Goal: Task Accomplishment & Management: Manage account settings

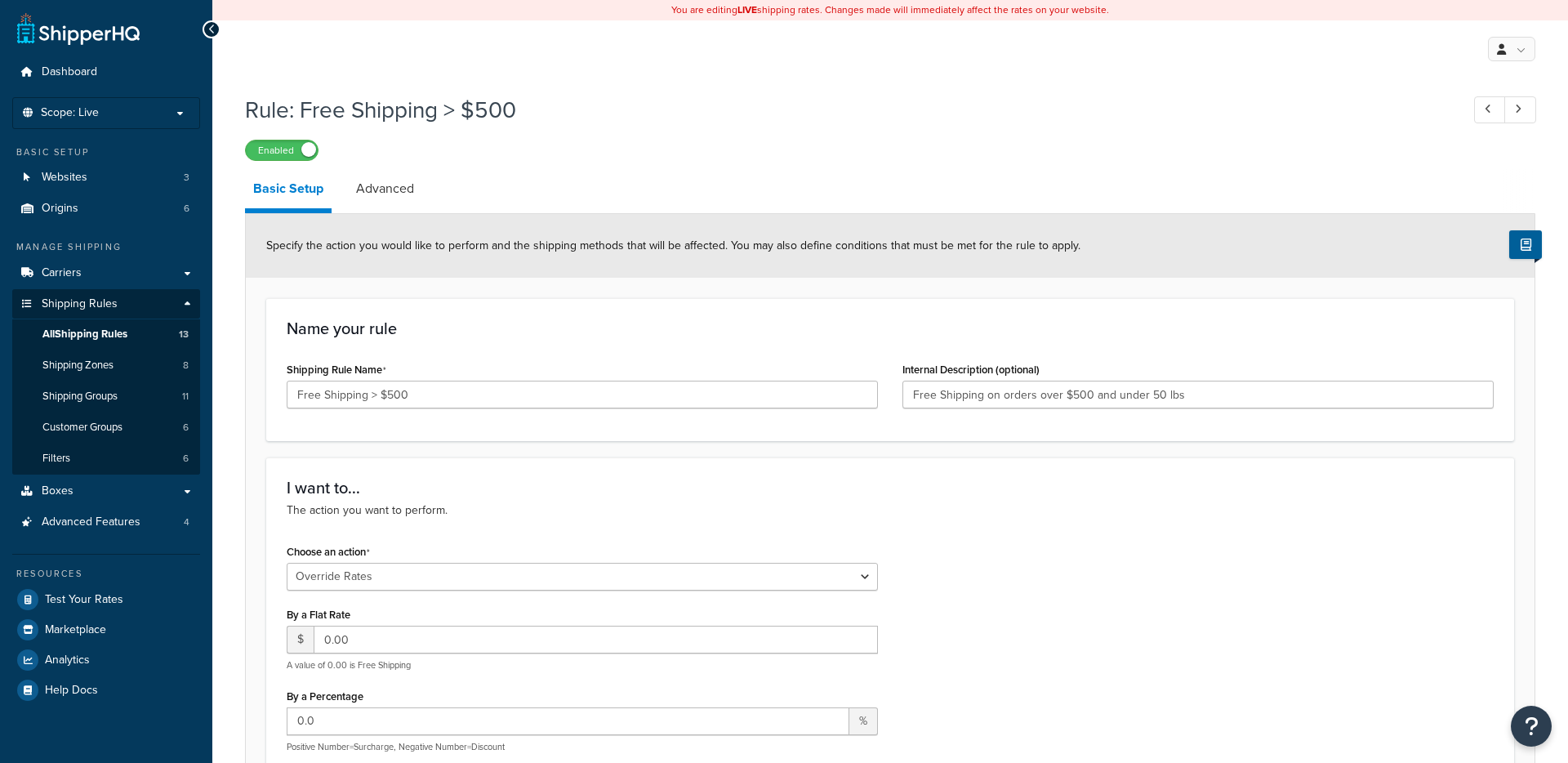
select select "OVERRIDE"
click at [130, 120] on li "Scope: Live" at bounding box center [106, 113] width 188 height 32
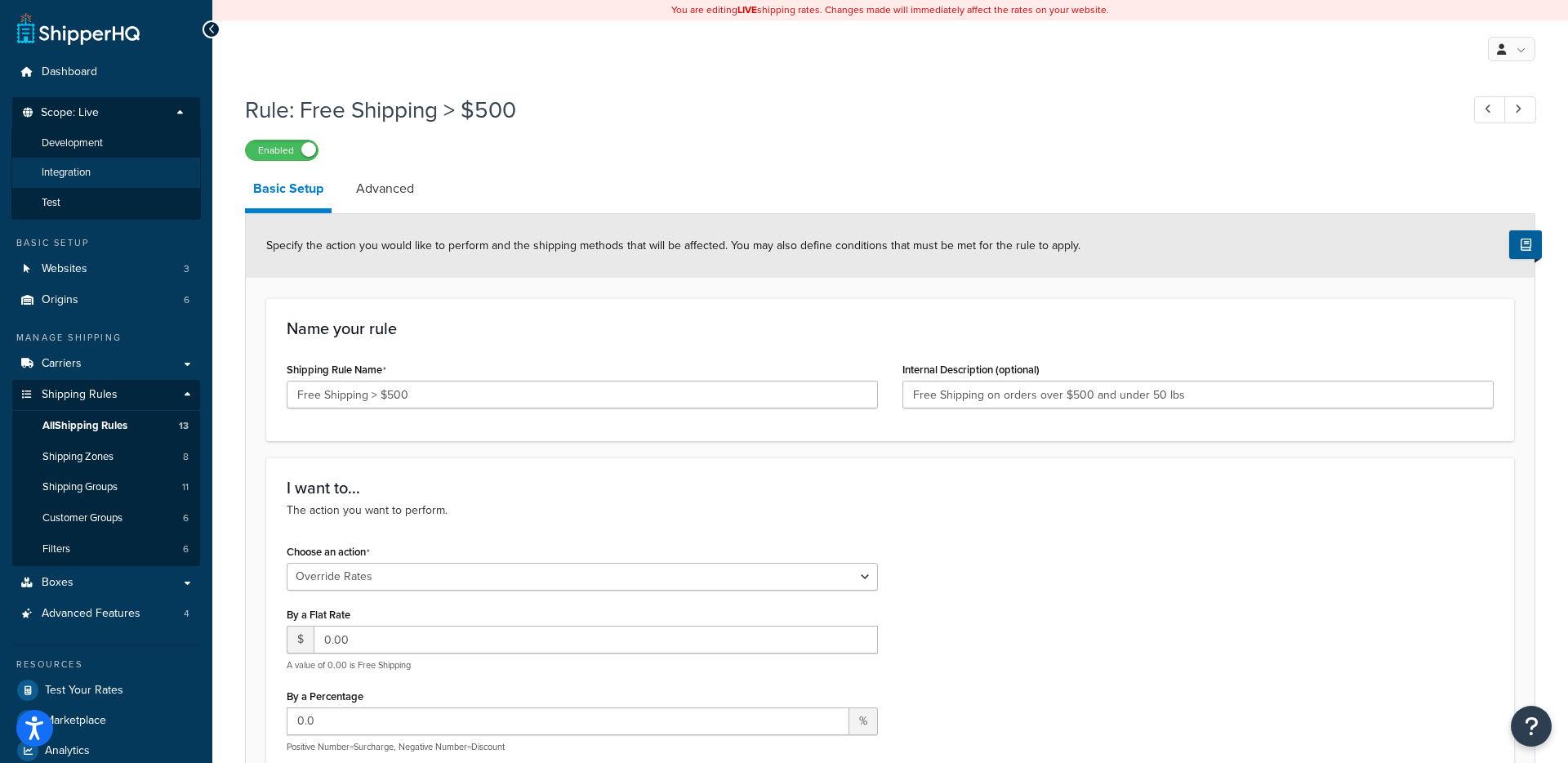
click at [100, 167] on li "Integration" at bounding box center [106, 173] width 190 height 30
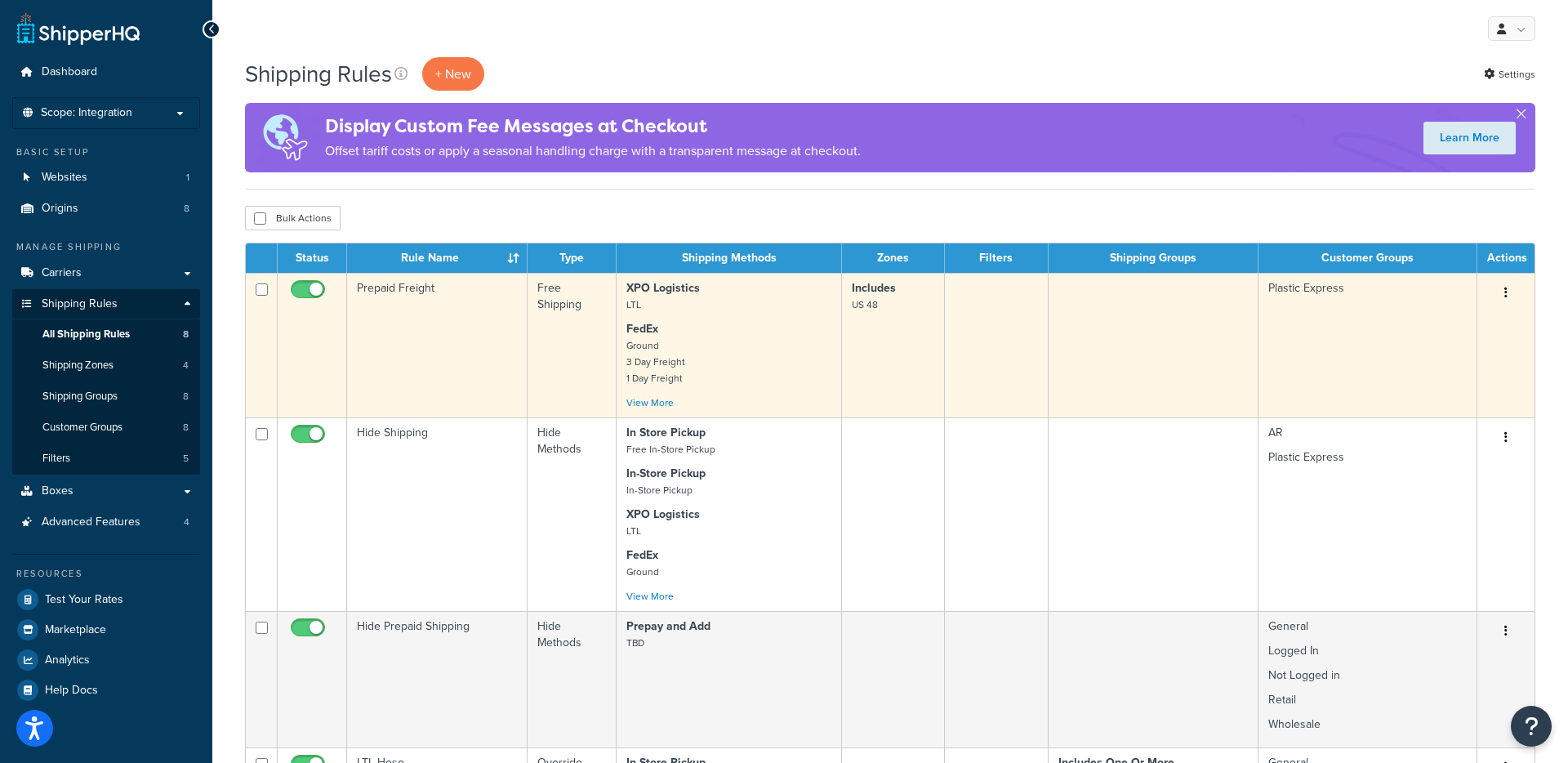
click at [504, 346] on td "Prepaid Freight" at bounding box center [437, 345] width 181 height 144
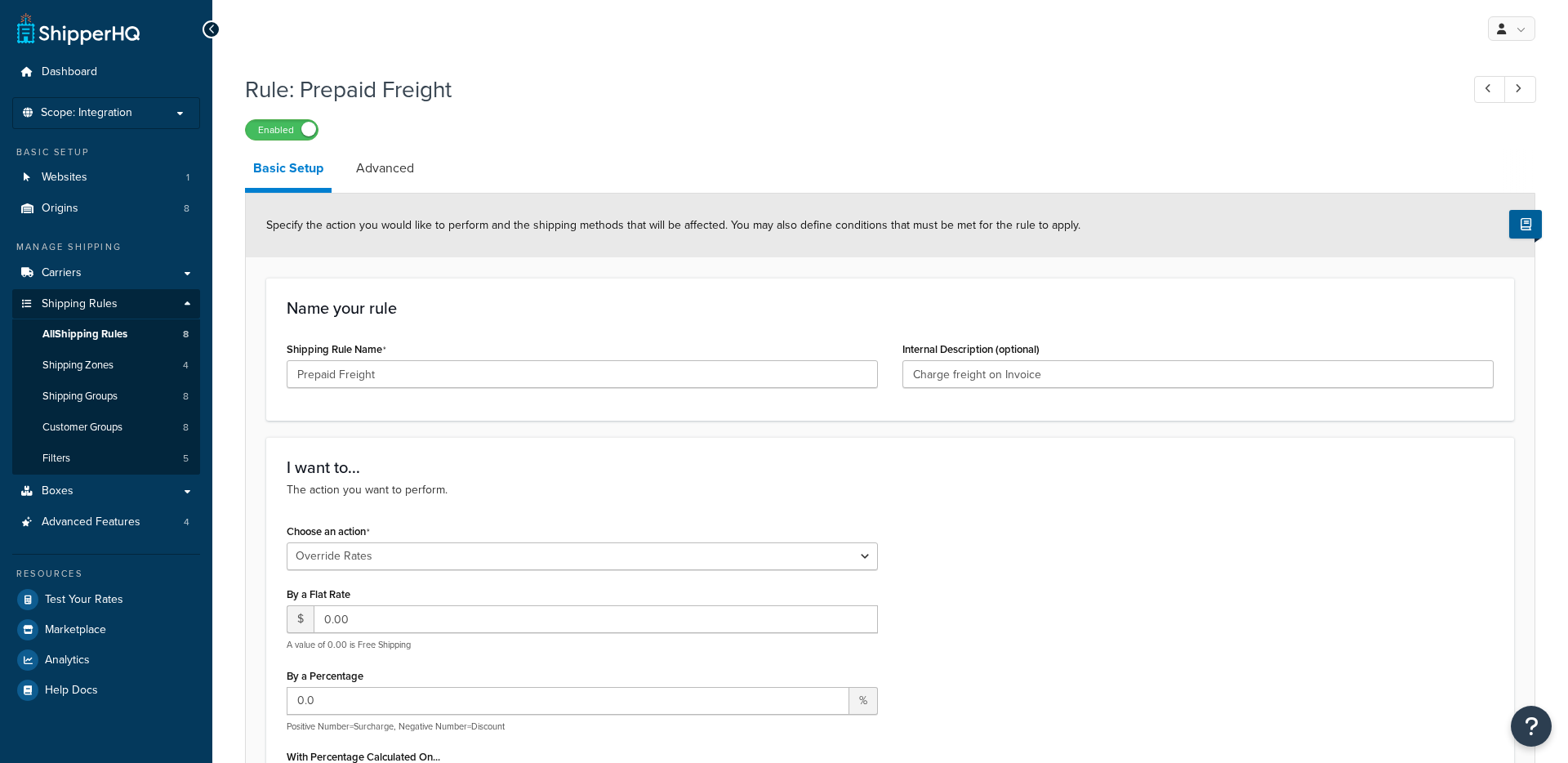
select select "OVERRIDE"
click at [122, 333] on span "All Shipping Rules" at bounding box center [85, 335] width 85 height 14
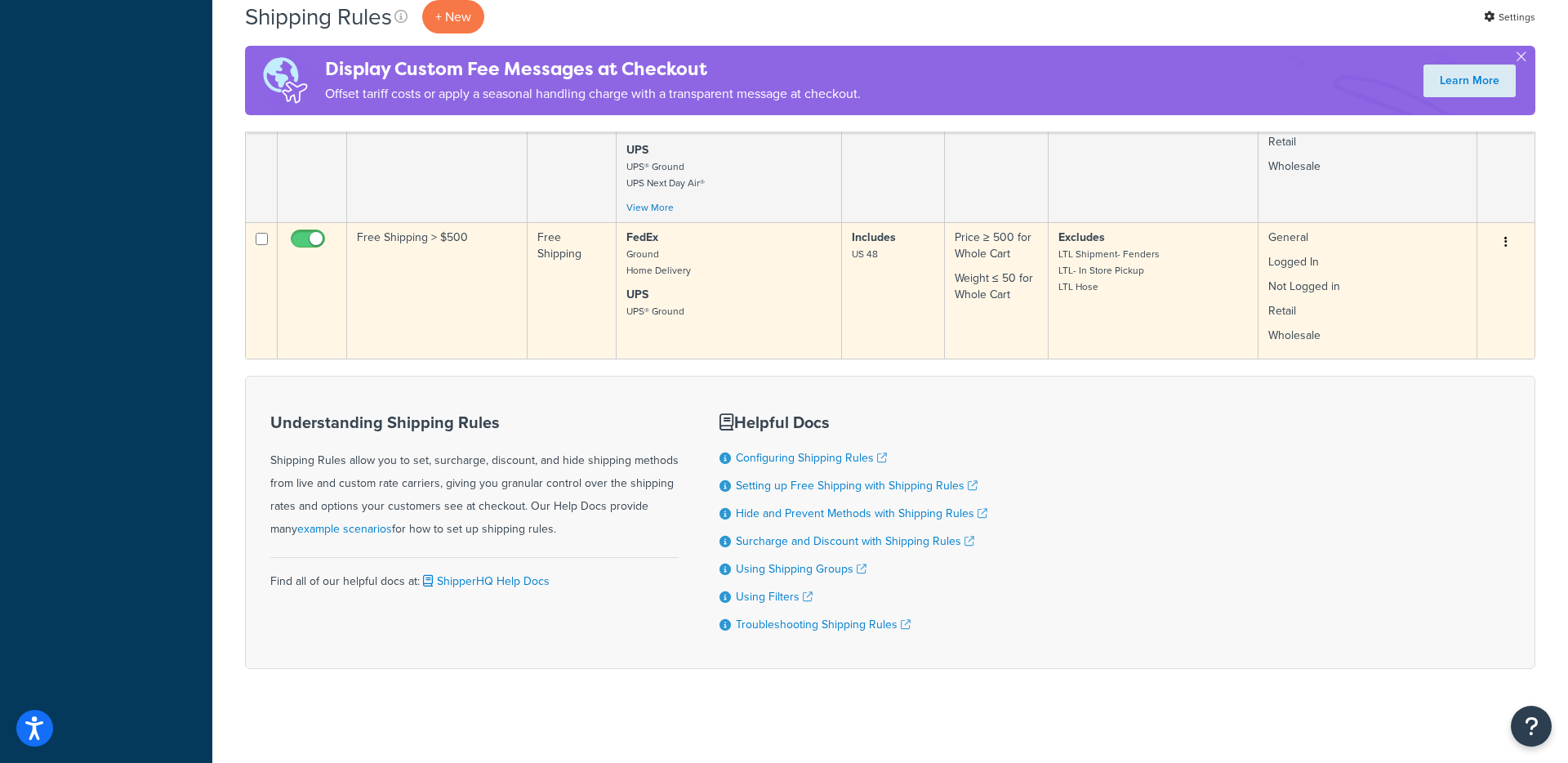
scroll to position [1116, 0]
click at [473, 316] on td "Free Shipping > $500" at bounding box center [437, 286] width 181 height 136
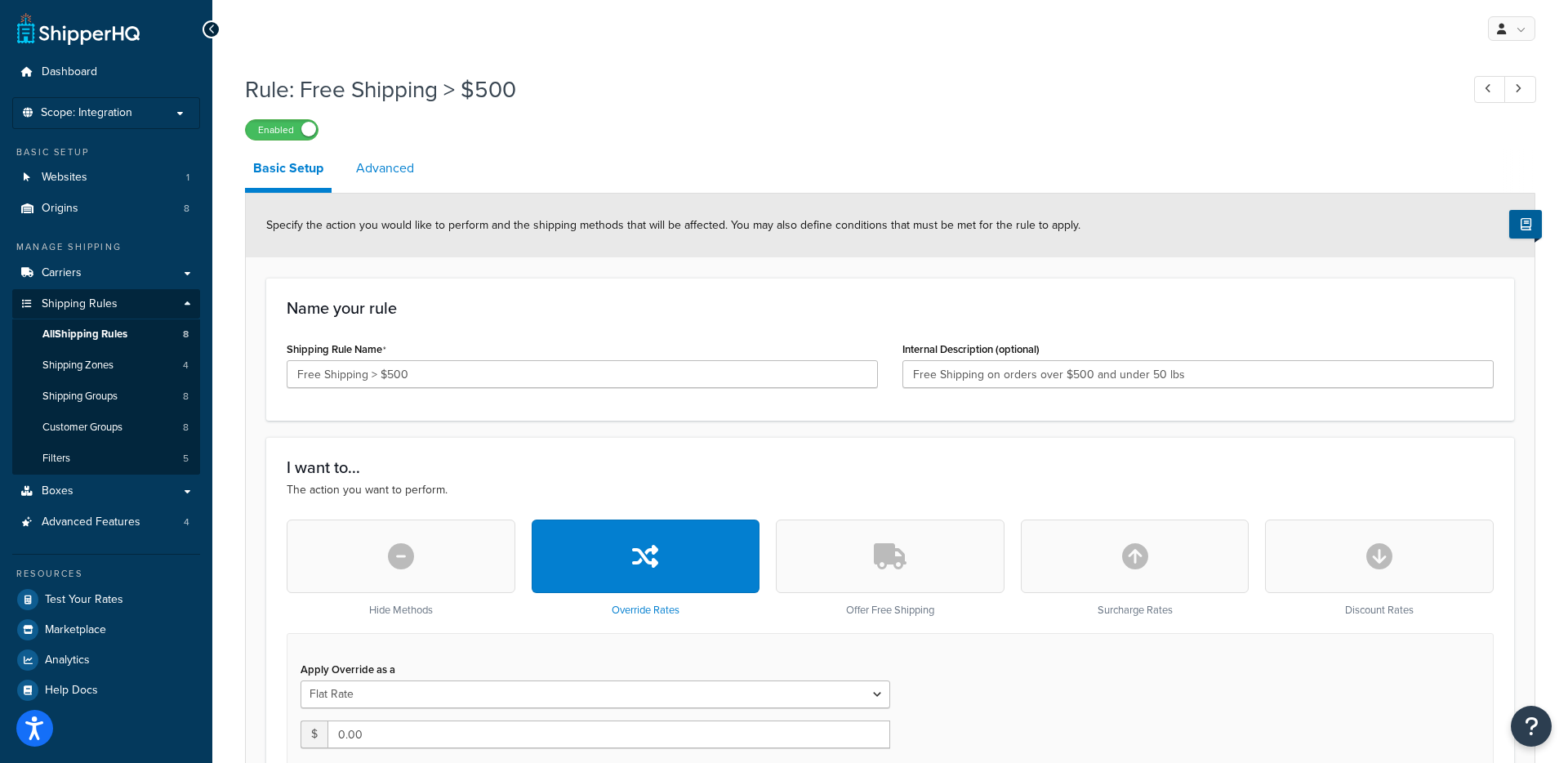
click at [398, 176] on link "Advanced" at bounding box center [385, 168] width 74 height 39
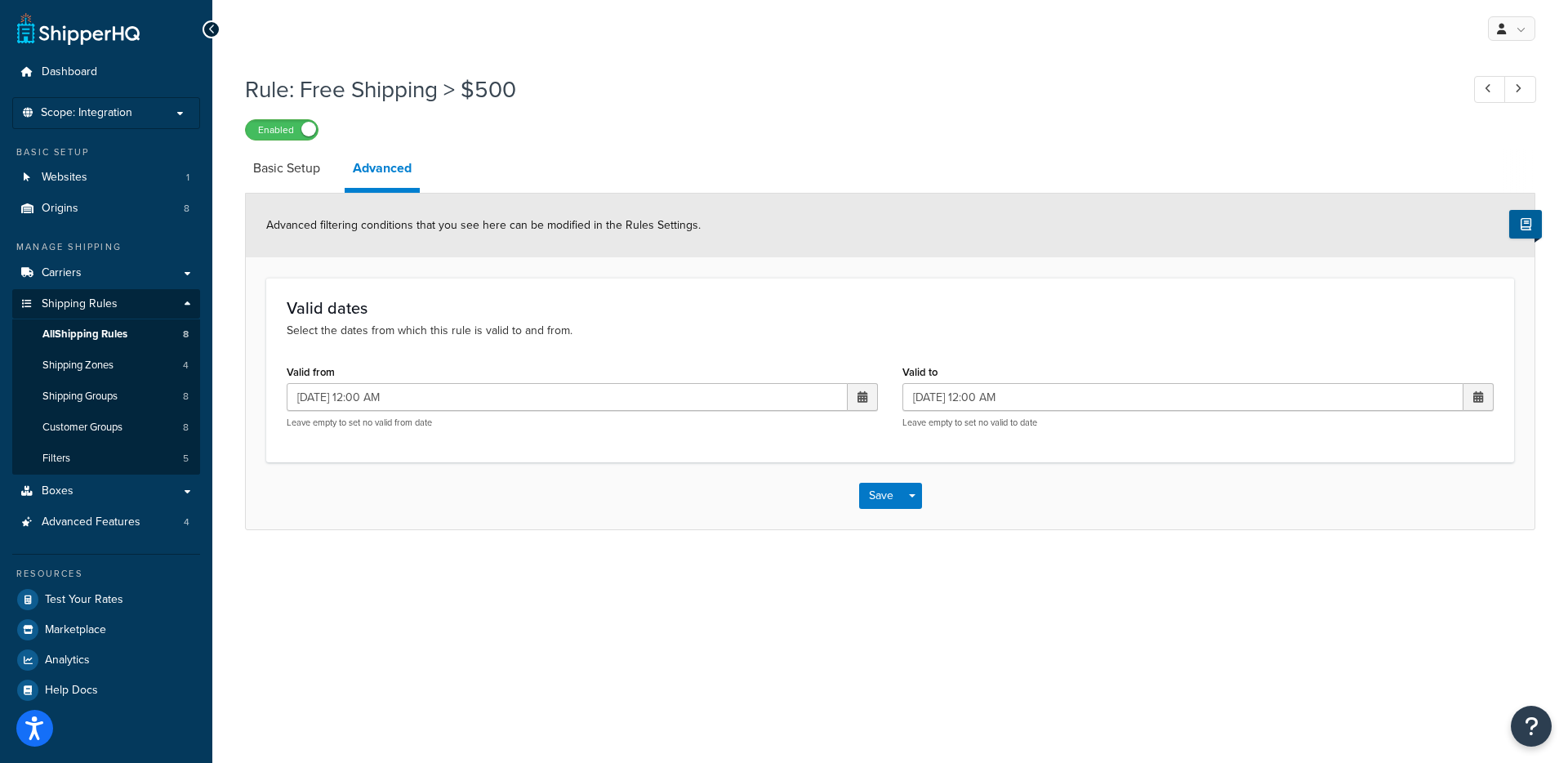
click at [854, 399] on span at bounding box center [863, 397] width 30 height 28
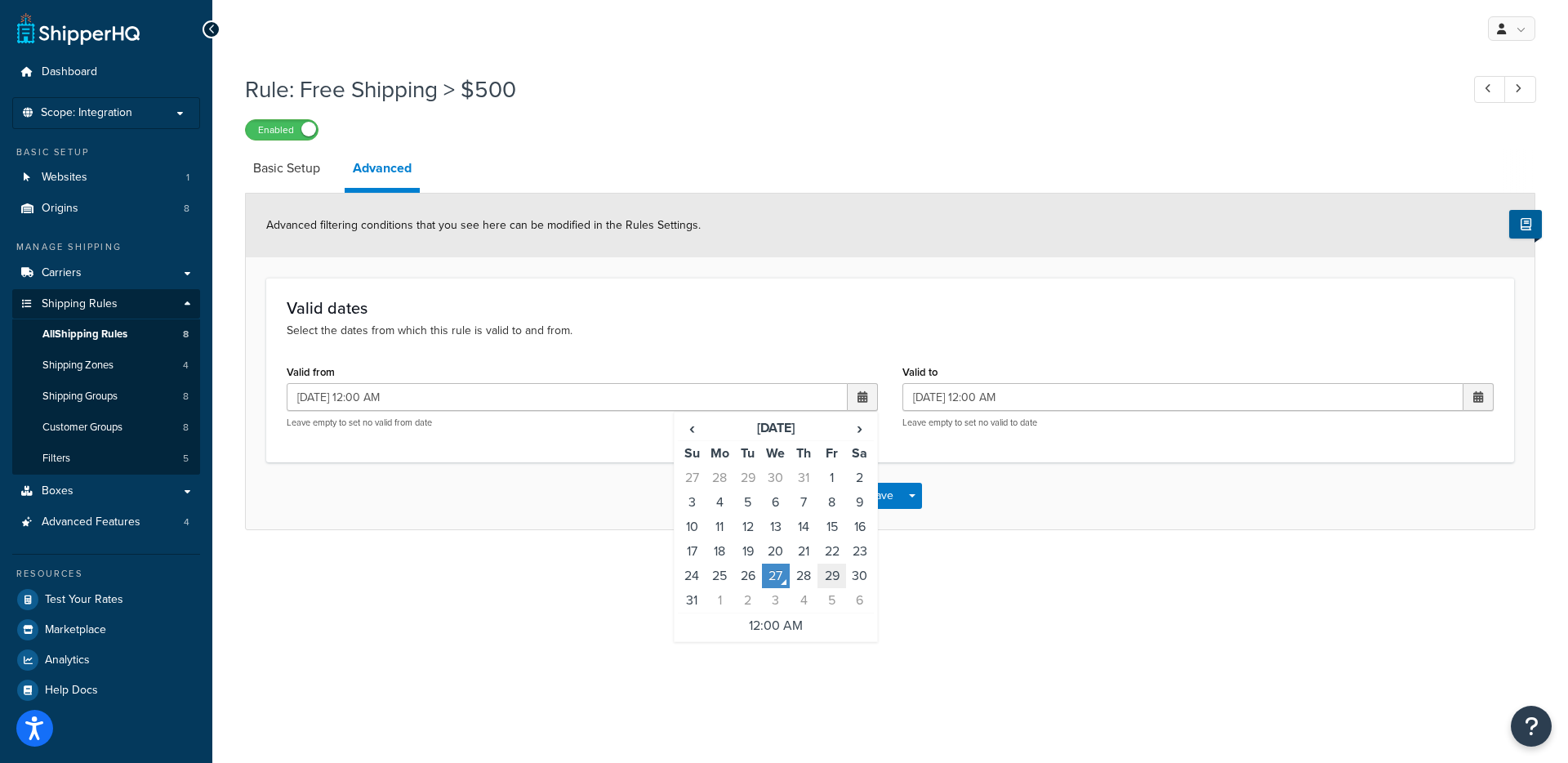
click at [833, 570] on td "29" at bounding box center [831, 577] width 28 height 25
type input "08/29/2025 12:00 AM"
click at [913, 562] on div "Rule: Free Shipping > $500 Enabled Basic Setup Advanced Advanced filtering cond…" at bounding box center [890, 317] width 1356 height 505
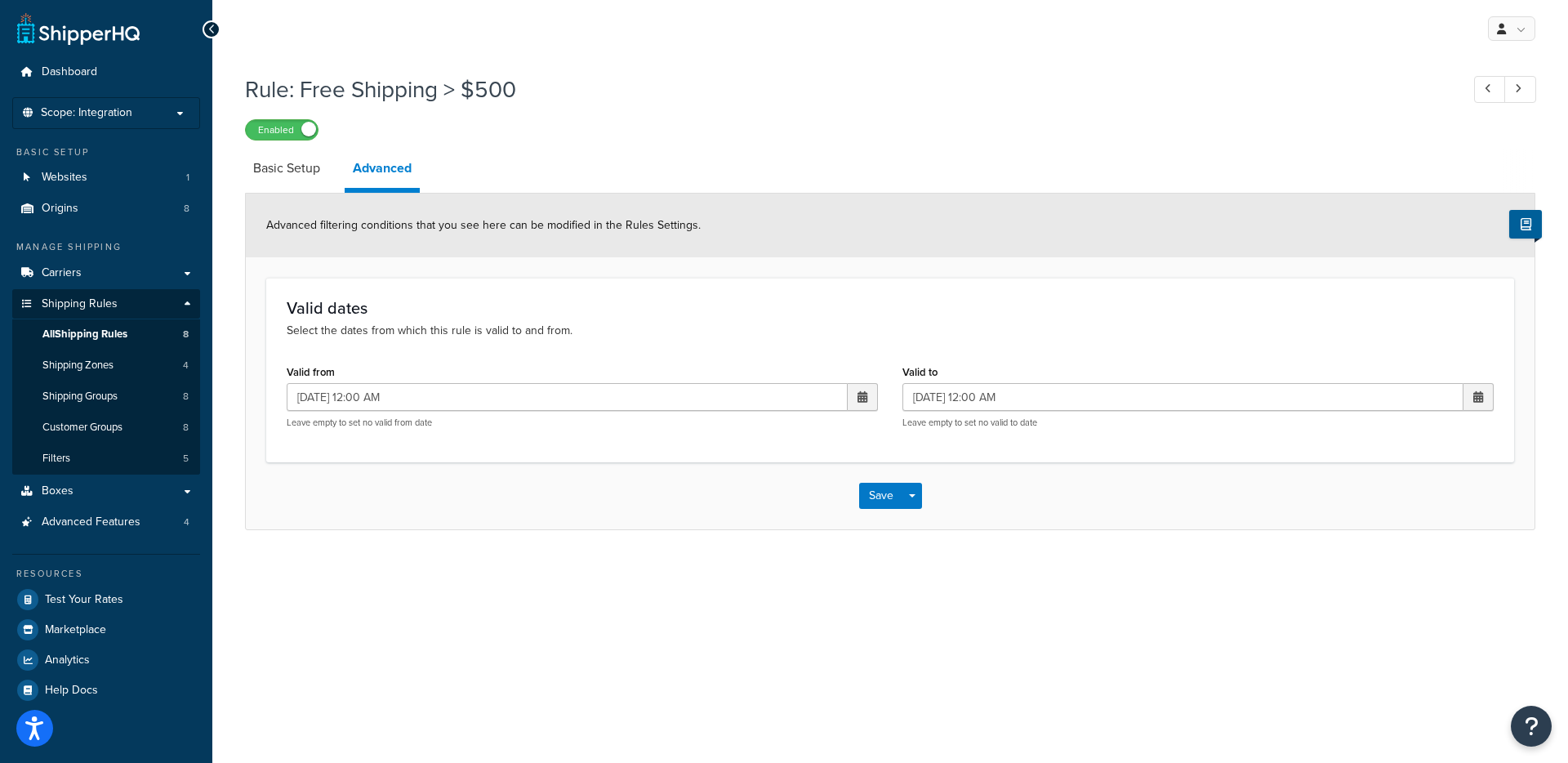
click at [1470, 390] on span at bounding box center [1479, 397] width 30 height 28
click at [1330, 597] on td "1" at bounding box center [1335, 601] width 28 height 25
type input "09/01/2025 12:00 AM"
click at [1050, 513] on div "Save Save Dropdown Save and Edit Save and Duplicate Save and Create New" at bounding box center [890, 496] width 1289 height 67
click at [885, 495] on button "Save" at bounding box center [881, 496] width 45 height 26
